Goal: Transaction & Acquisition: Purchase product/service

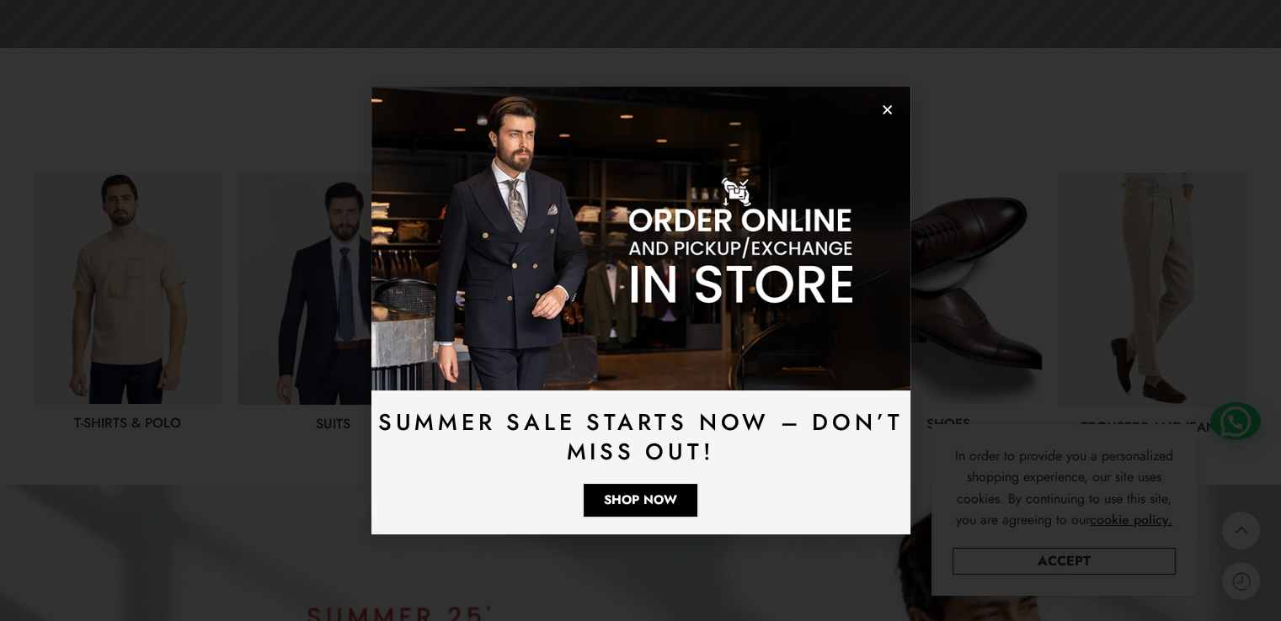
click at [888, 114] on icon "Close" at bounding box center [887, 110] width 13 height 13
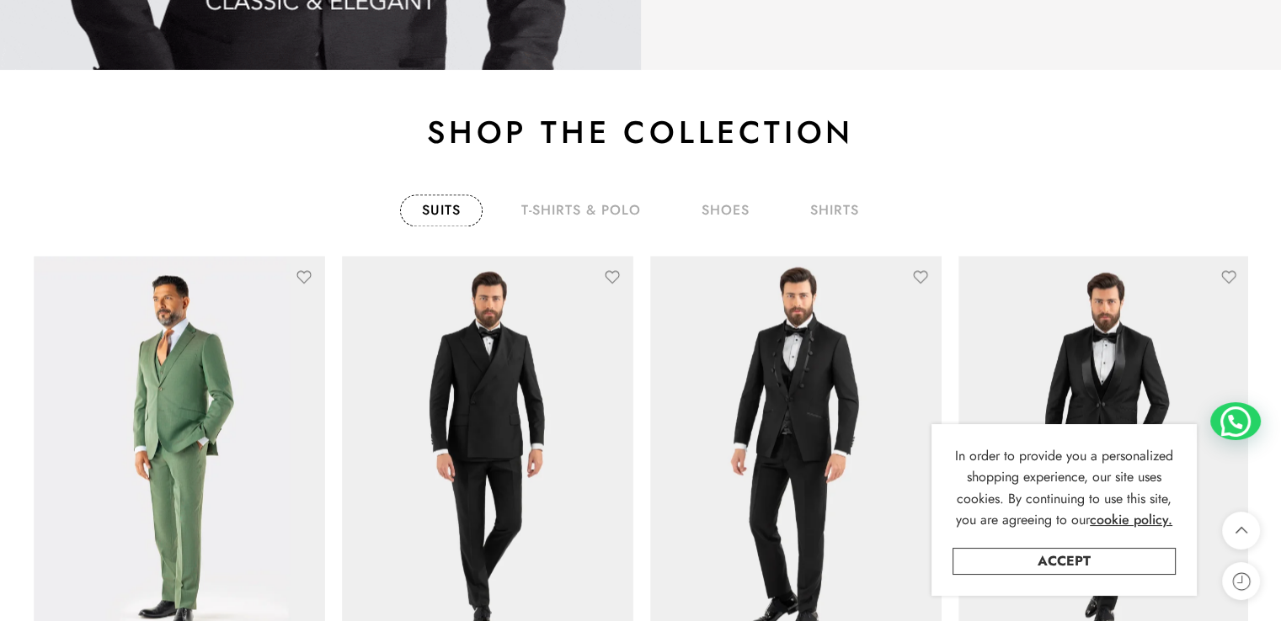
scroll to position [2622, 0]
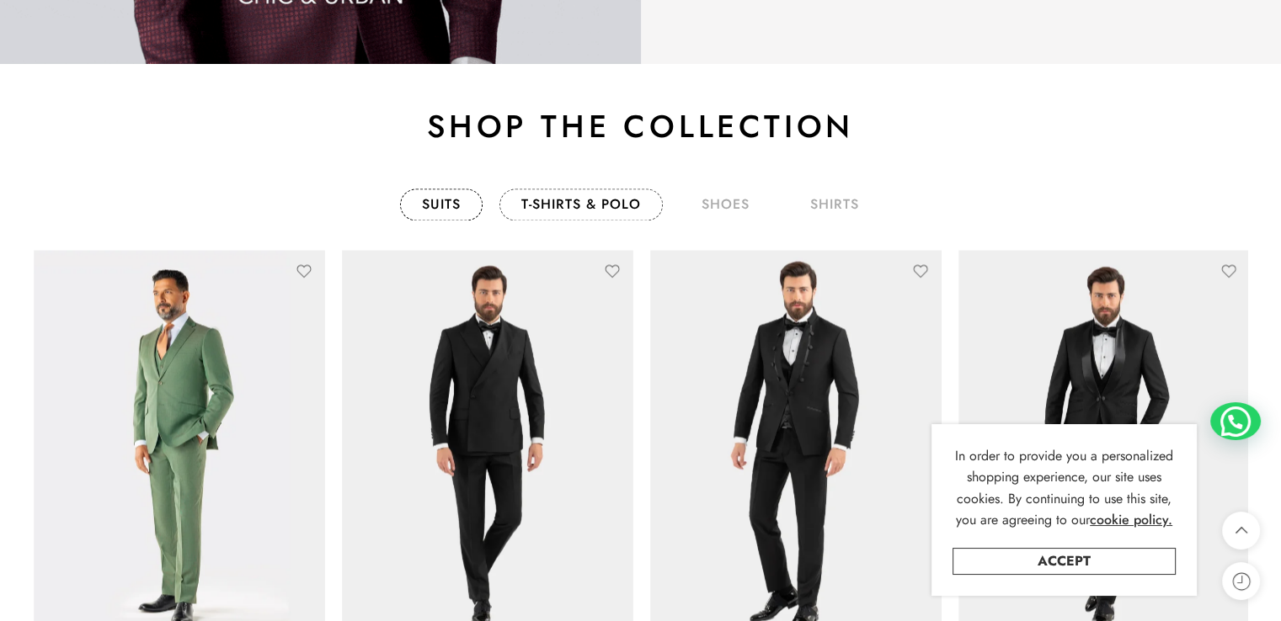
click at [586, 206] on link "T-Shirts & Polo" at bounding box center [580, 205] width 163 height 32
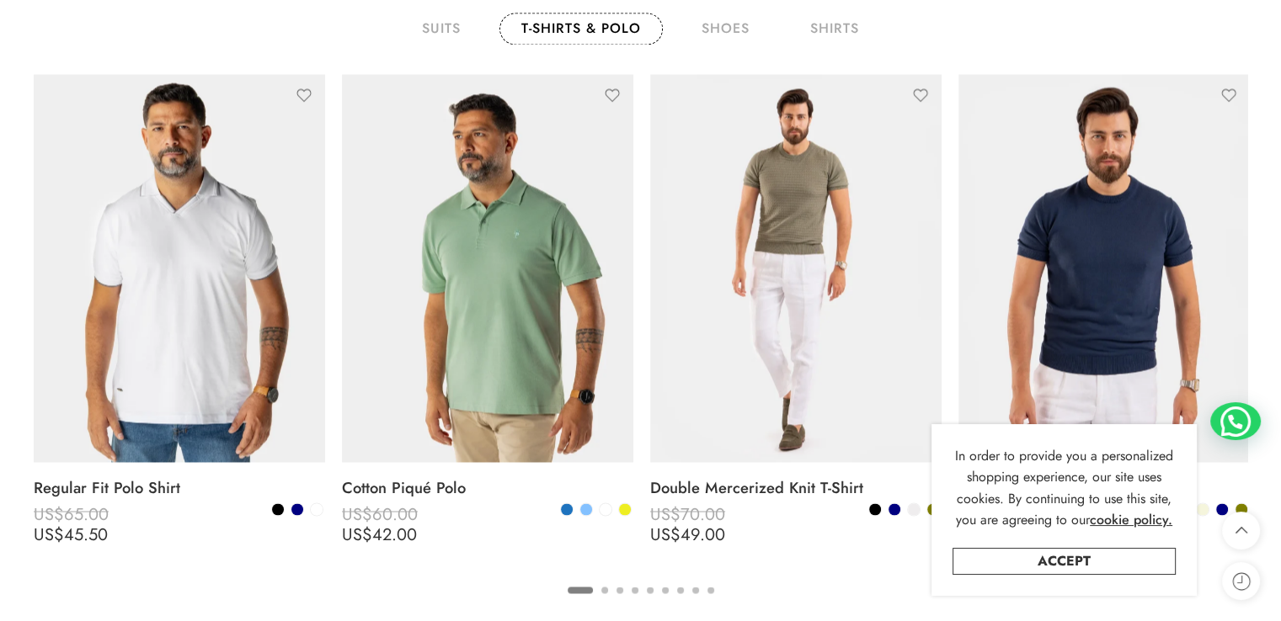
scroll to position [2799, 0]
click at [1047, 560] on link "Accept" at bounding box center [1063, 561] width 223 height 27
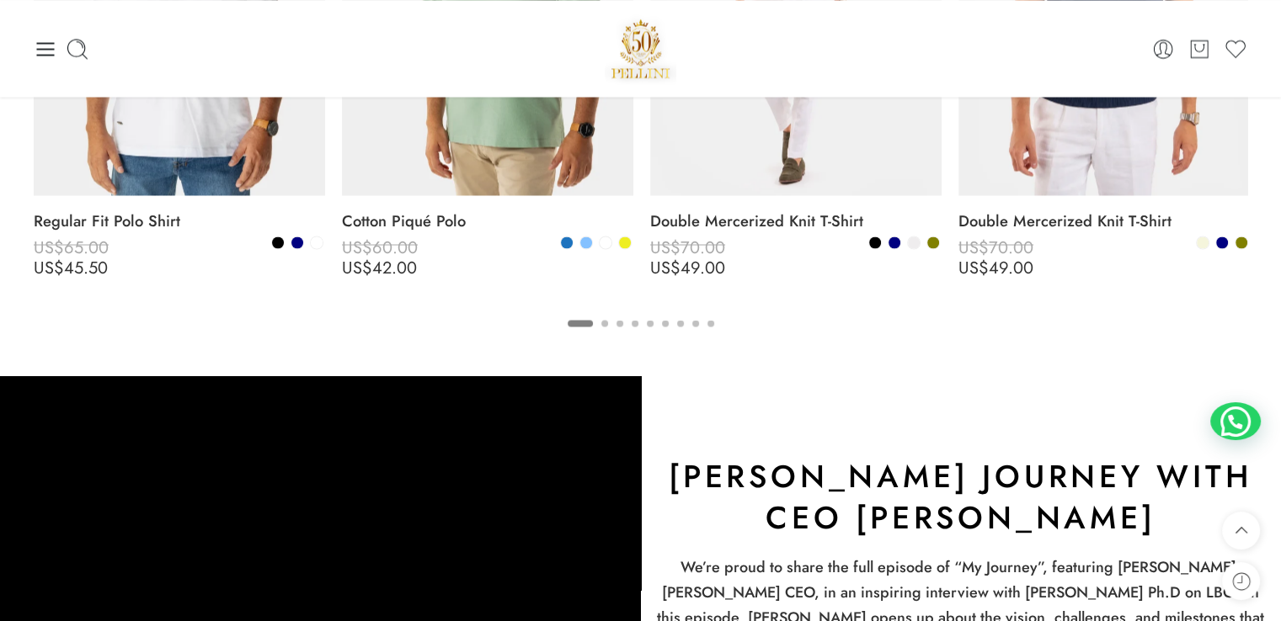
scroll to position [3065, 0]
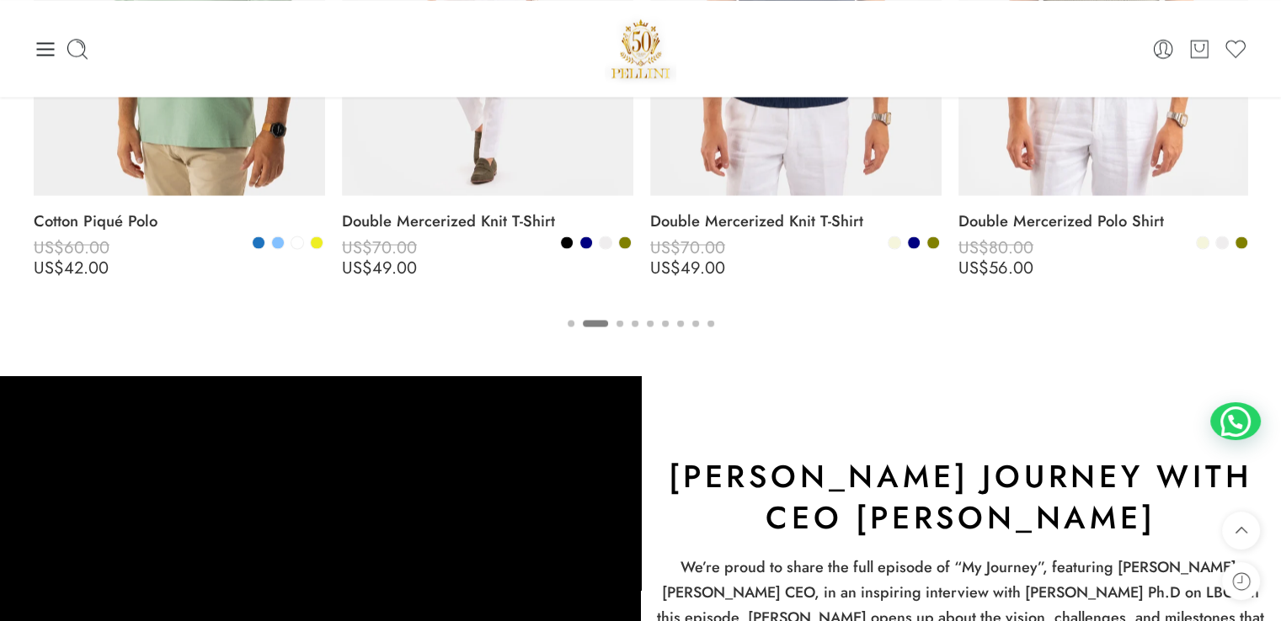
click at [621, 320] on button "3" at bounding box center [619, 337] width 7 height 35
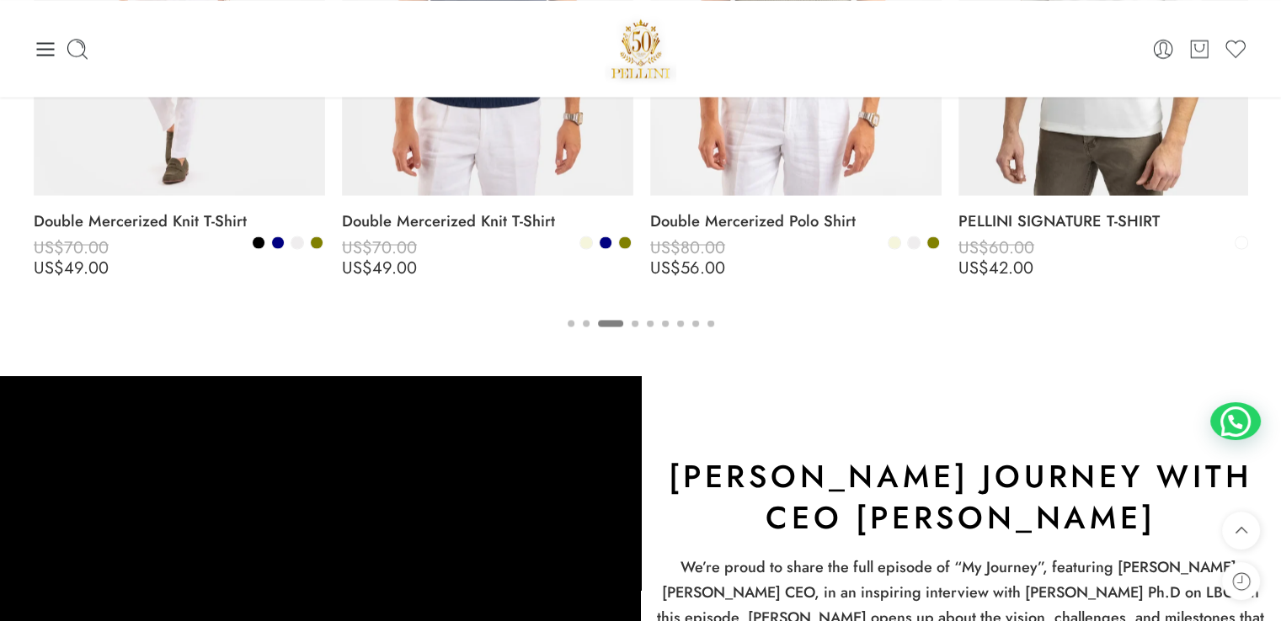
click at [652, 321] on button "5" at bounding box center [650, 337] width 7 height 35
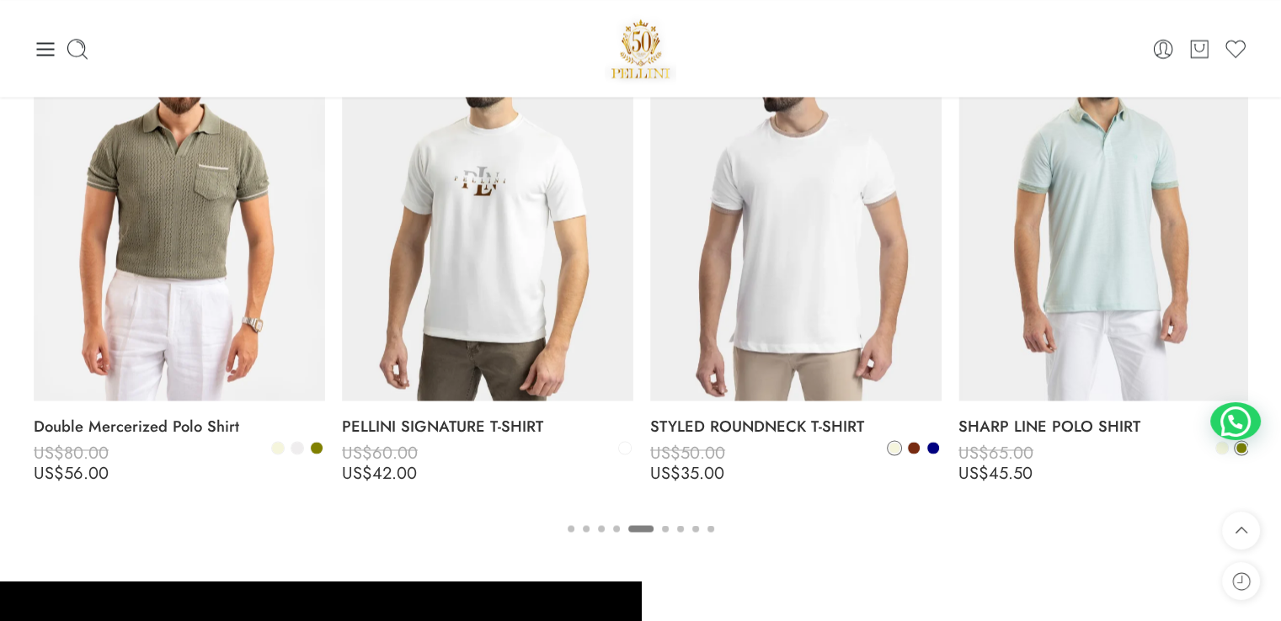
scroll to position [2856, 0]
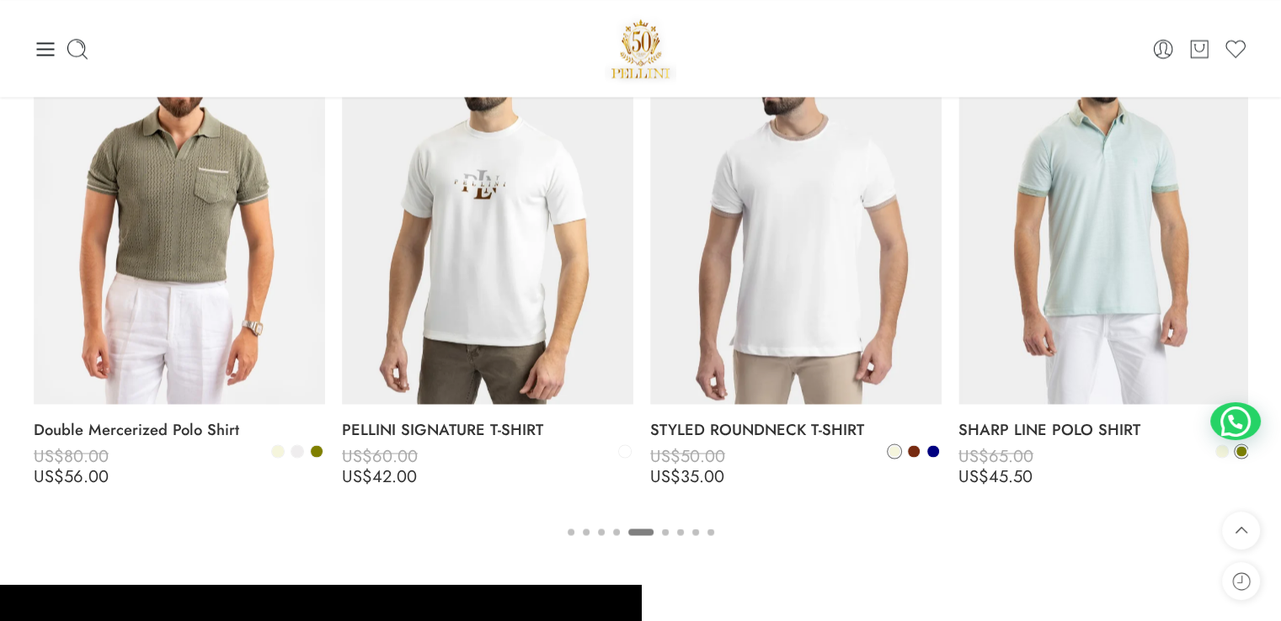
click at [666, 530] on button "6" at bounding box center [665, 546] width 7 height 35
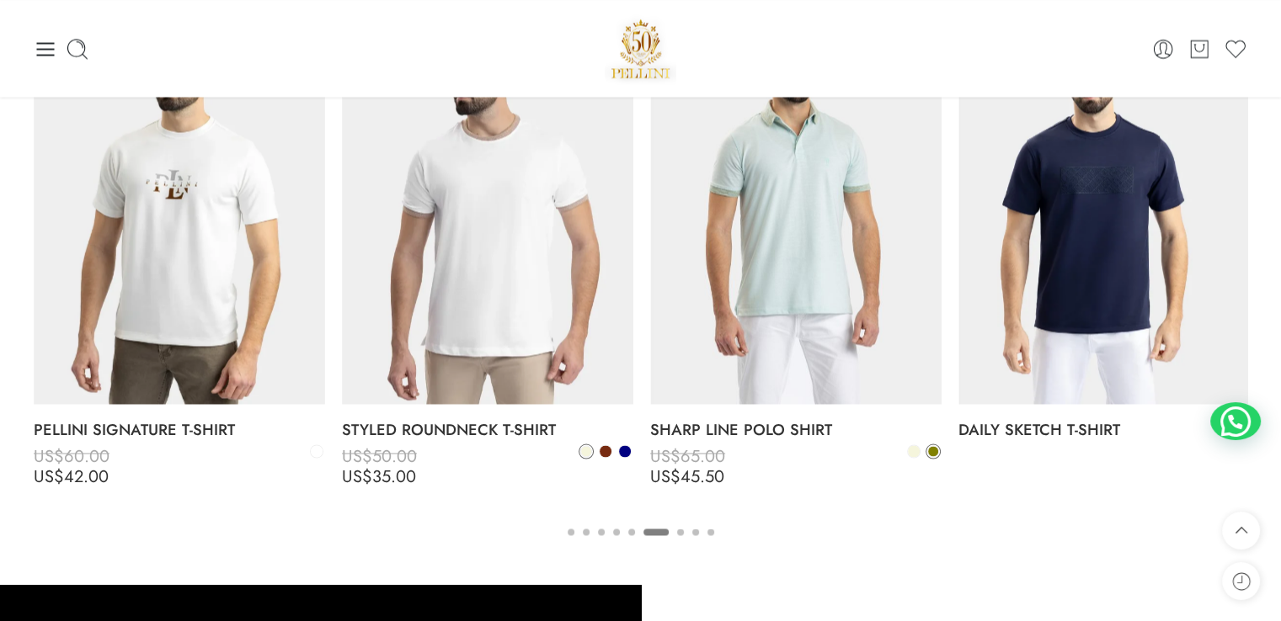
click at [677, 531] on button "7" at bounding box center [680, 546] width 7 height 35
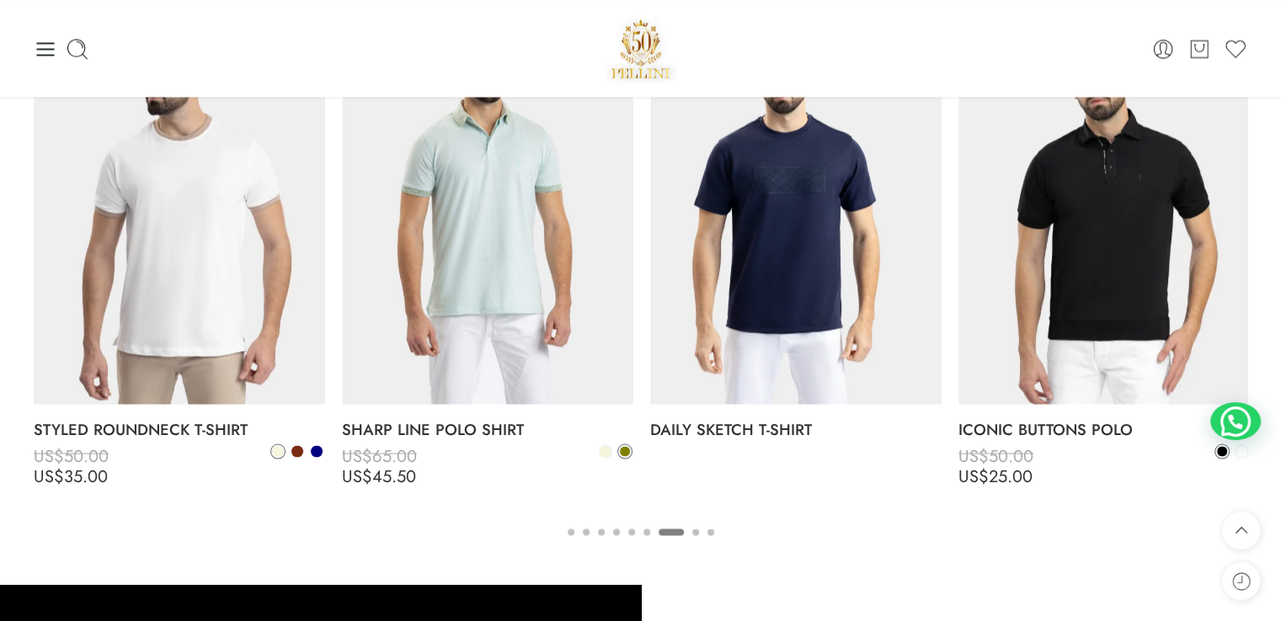
click at [696, 533] on button "8" at bounding box center [695, 546] width 7 height 35
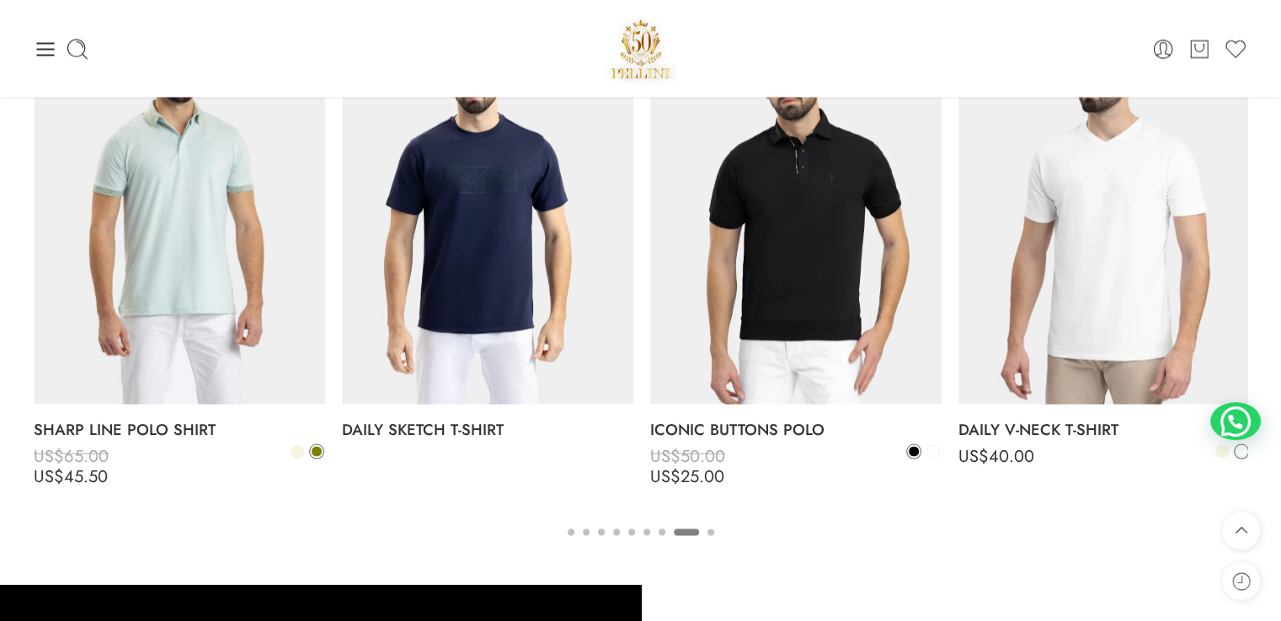
click at [704, 531] on ul "1 2 3 4 5 6 7 8 9" at bounding box center [640, 531] width 1213 height 22
click at [712, 531] on button "9" at bounding box center [710, 546] width 7 height 35
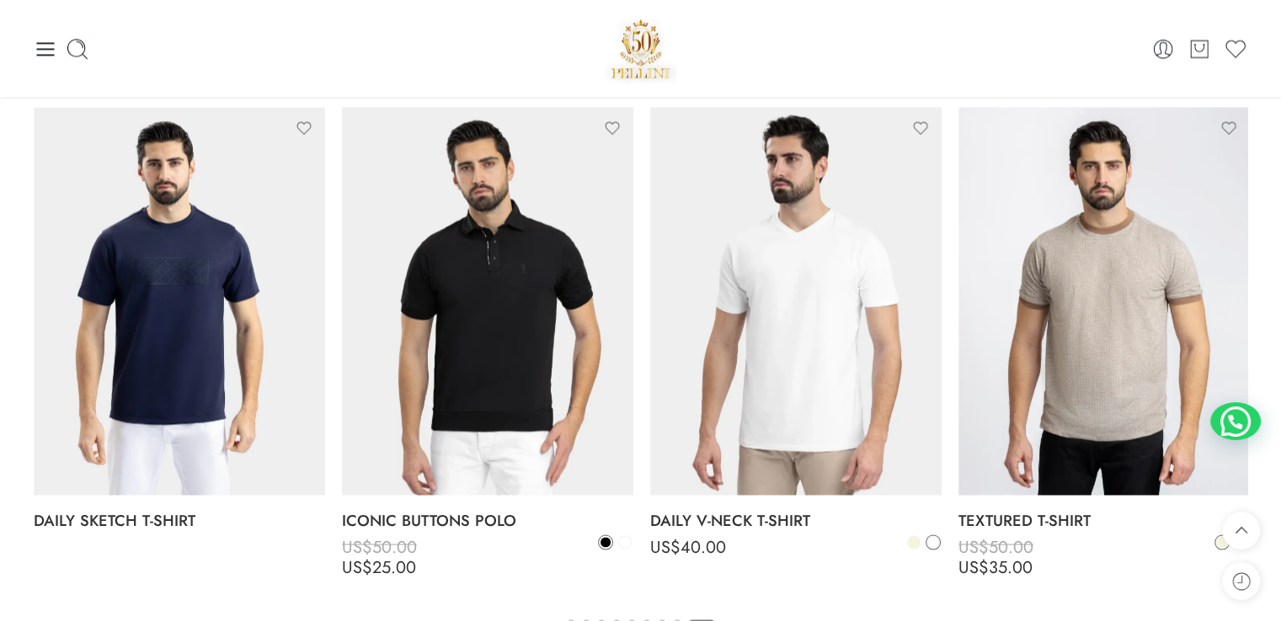
scroll to position [2749, 0]
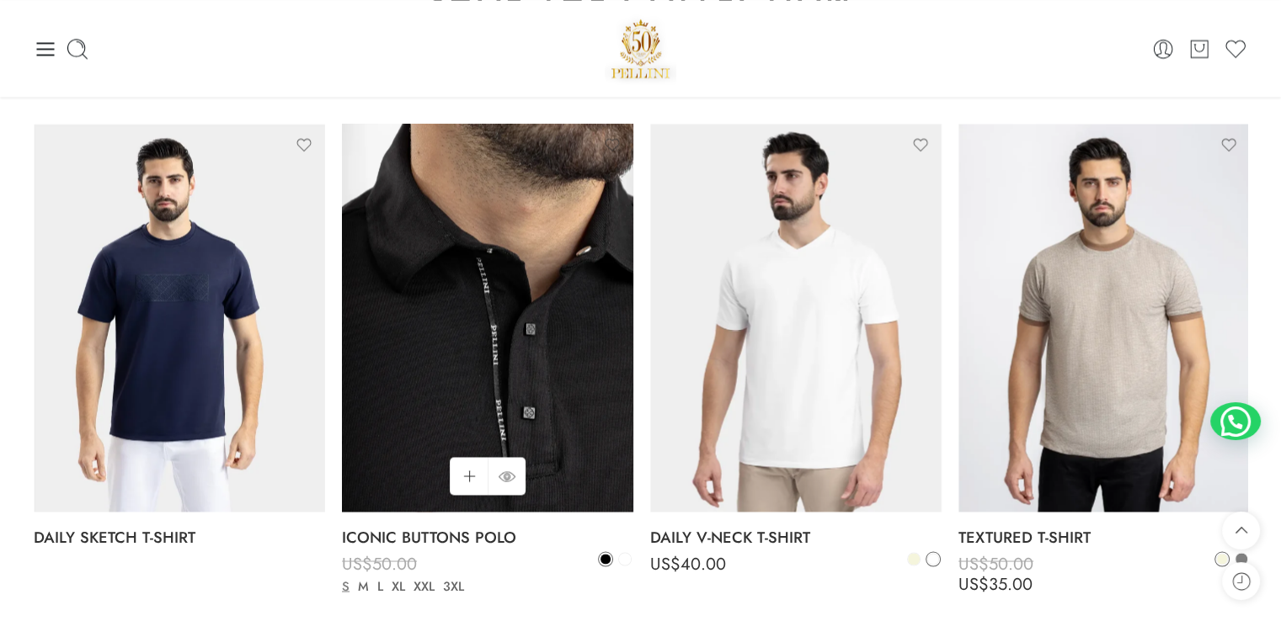
click at [547, 440] on img at bounding box center [487, 318] width 291 height 388
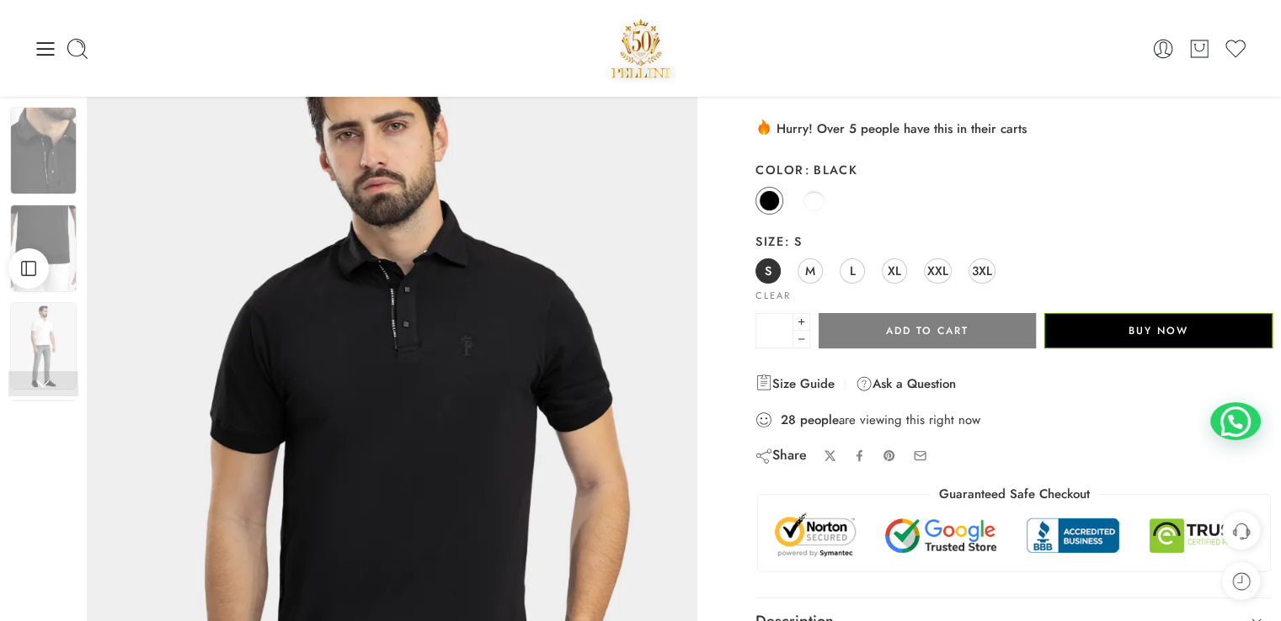
scroll to position [108, 0]
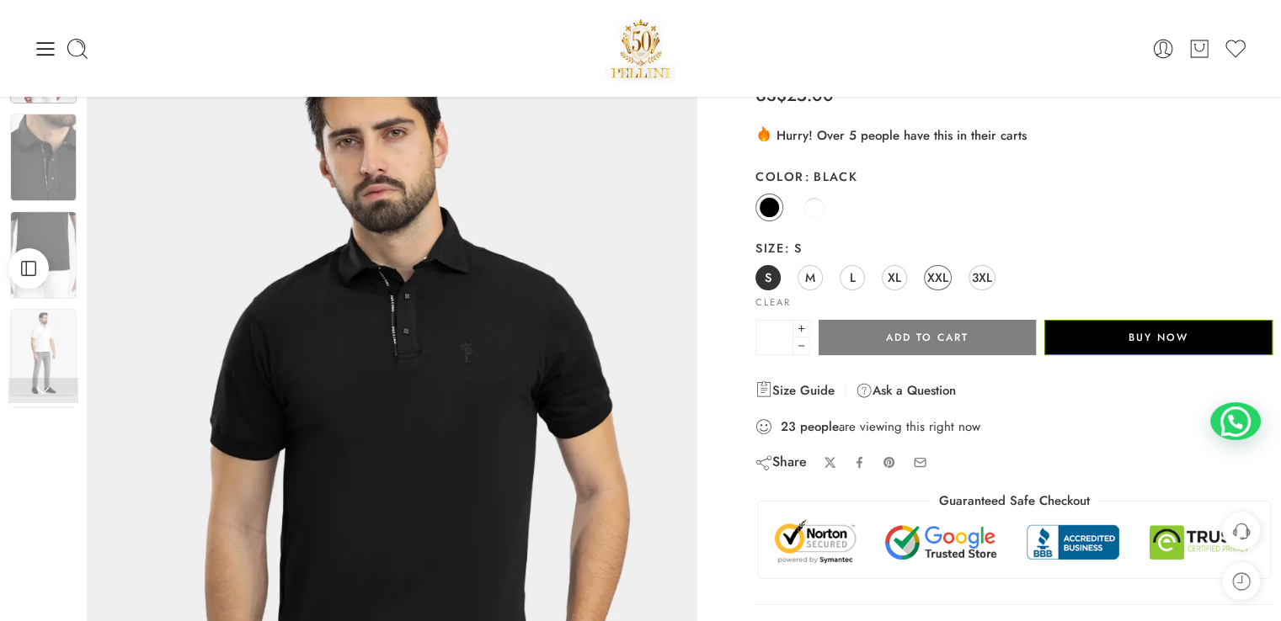
click at [941, 283] on span "XXL" at bounding box center [937, 277] width 21 height 23
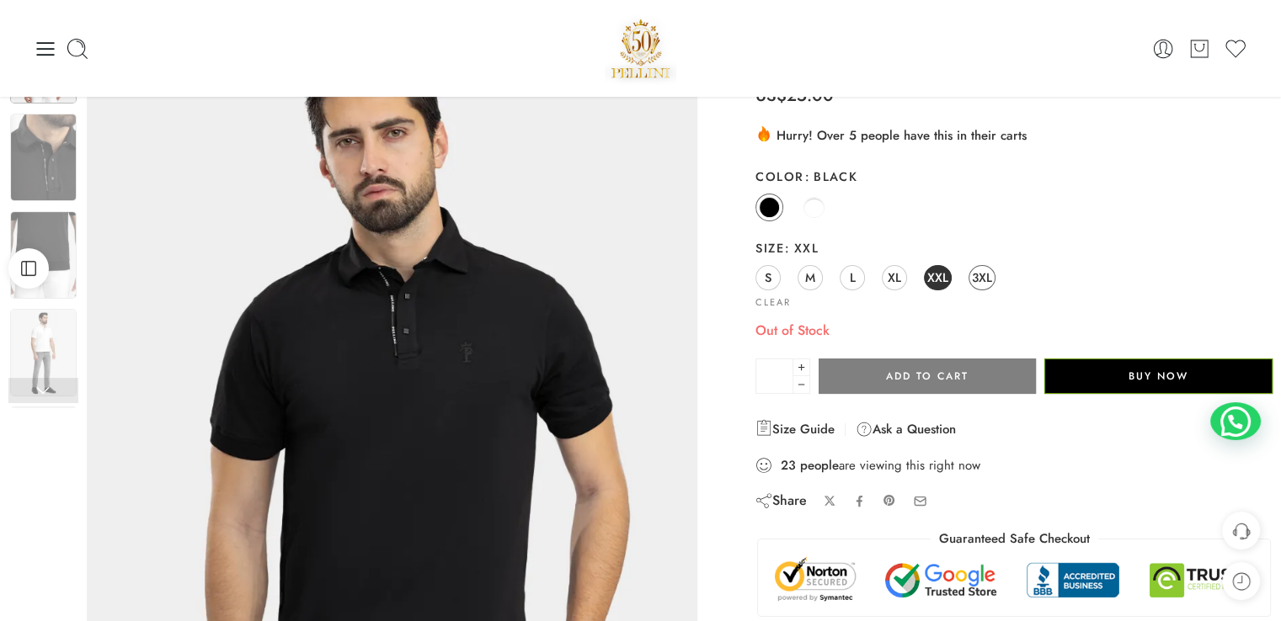
click at [982, 277] on span "3XL" at bounding box center [982, 277] width 20 height 23
click at [898, 284] on span "XL" at bounding box center [894, 277] width 13 height 23
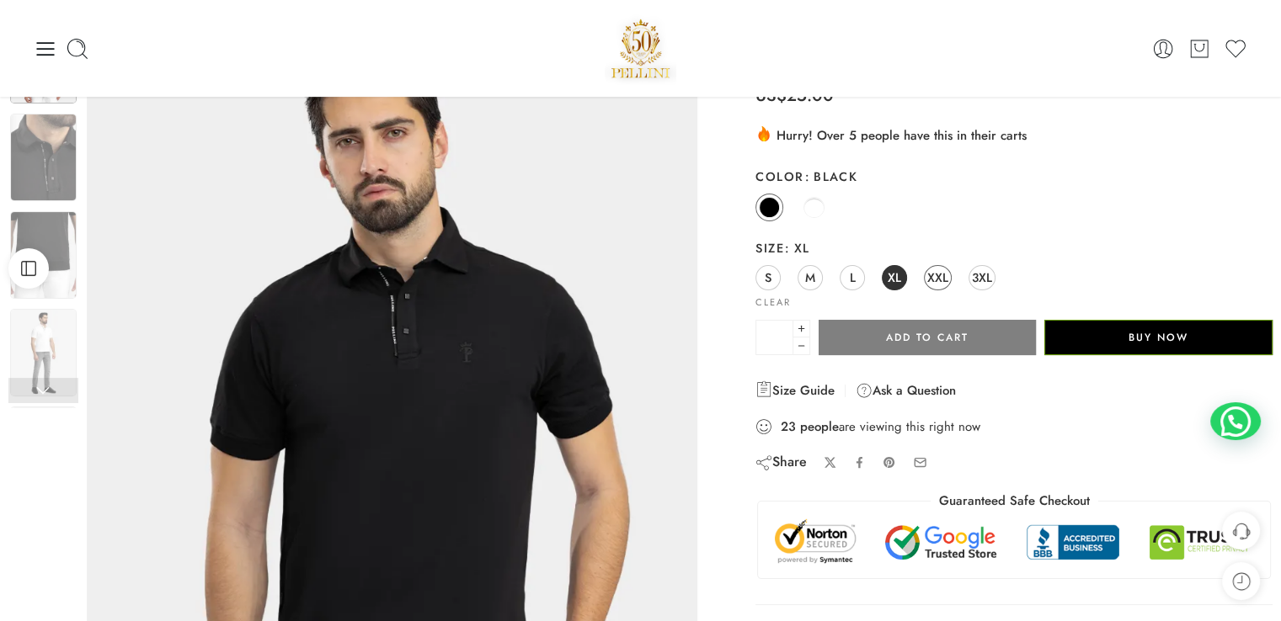
click at [936, 284] on span "XXL" at bounding box center [937, 277] width 21 height 23
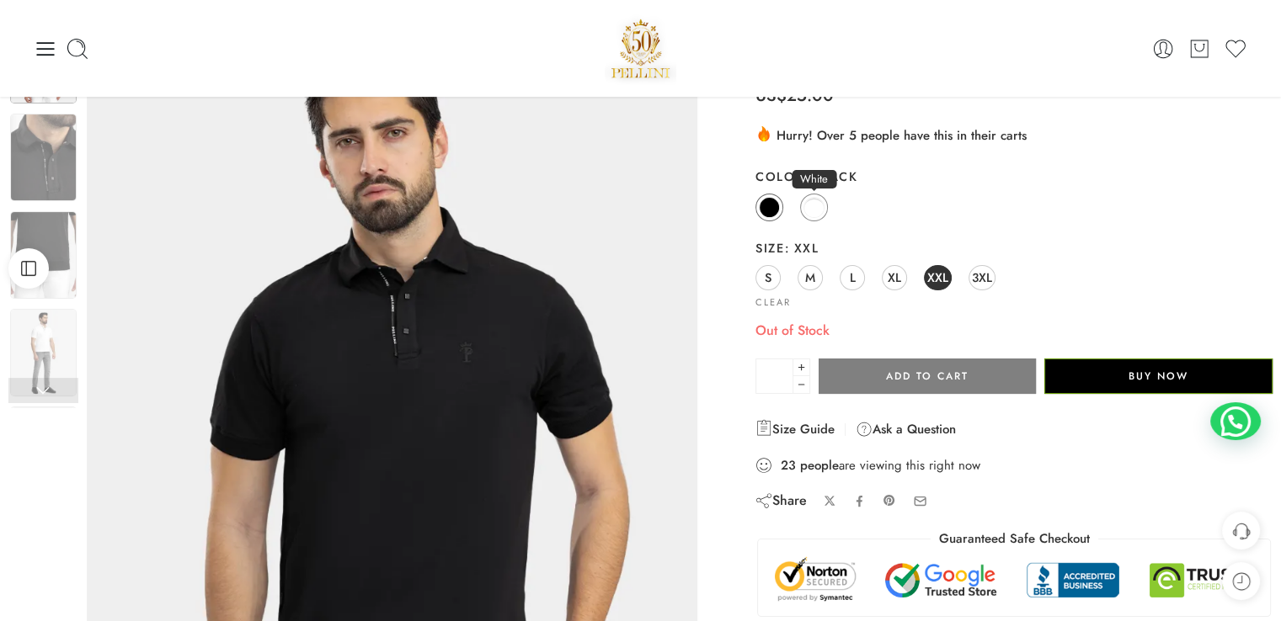
click at [813, 219] on link "White" at bounding box center [814, 208] width 28 height 28
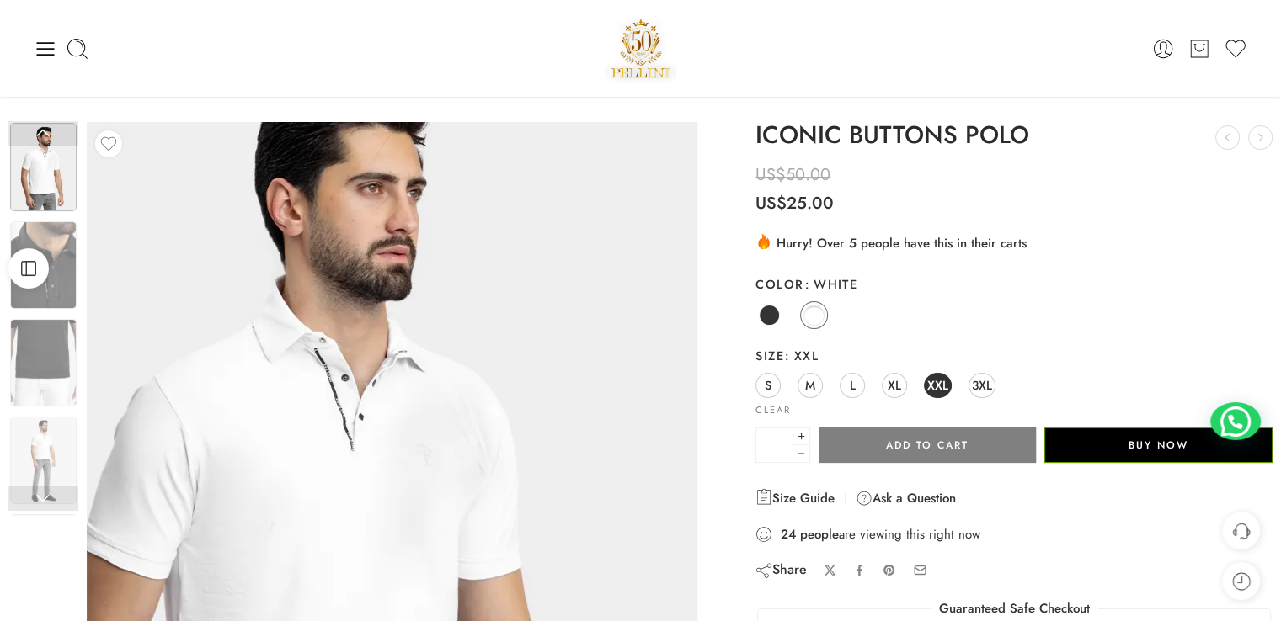
scroll to position [0, 0]
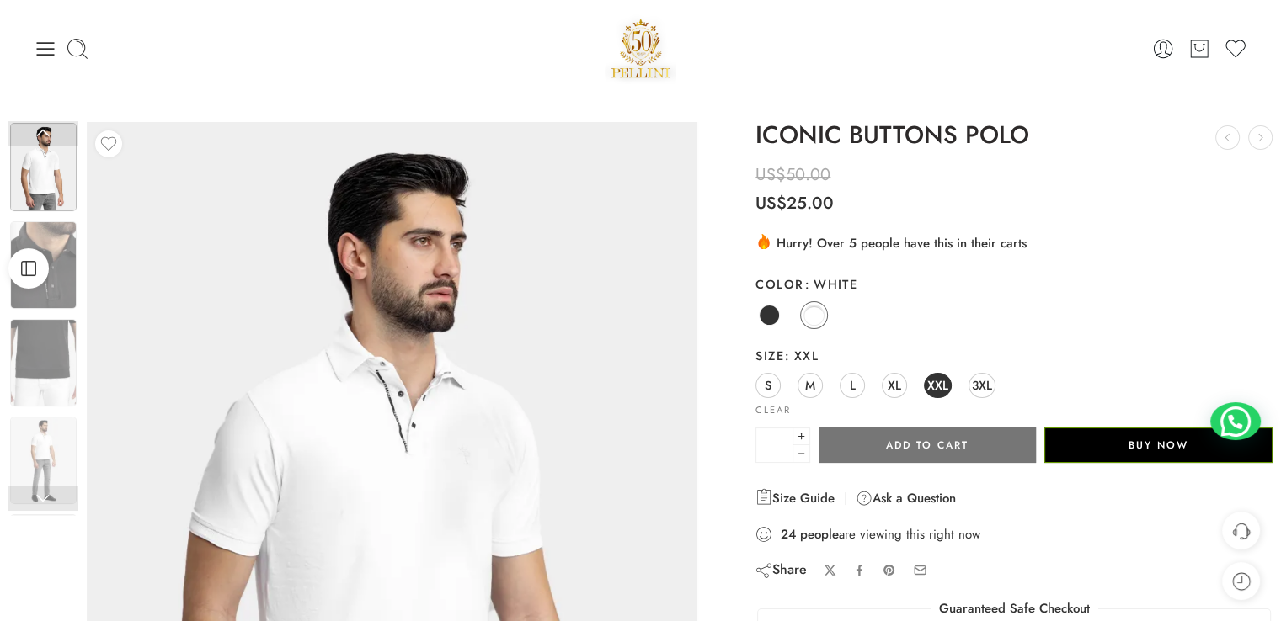
click at [856, 440] on button "Add to cart" at bounding box center [927, 445] width 217 height 35
